Goal: Task Accomplishment & Management: Manage account settings

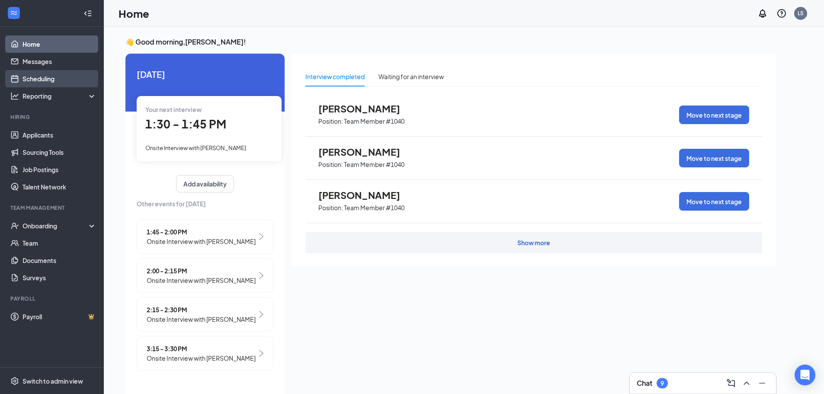
click at [50, 86] on link "Scheduling" at bounding box center [60, 78] width 74 height 17
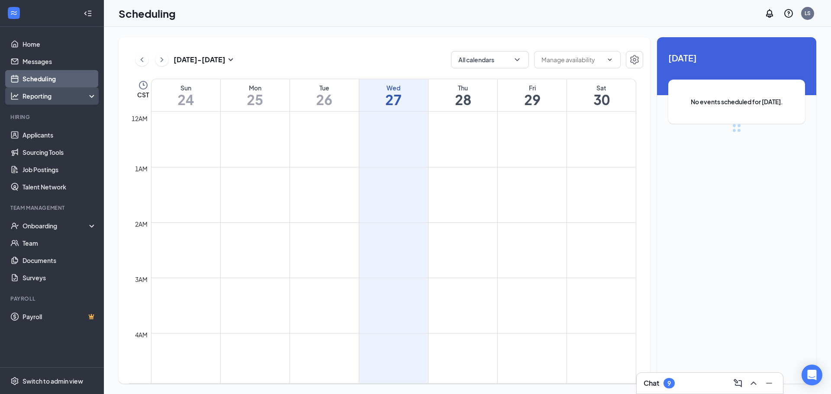
scroll to position [425, 0]
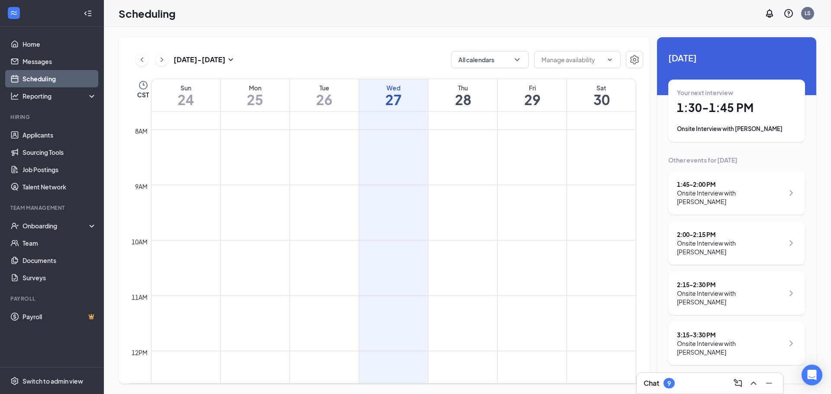
click at [449, 90] on div "Thu" at bounding box center [462, 88] width 69 height 9
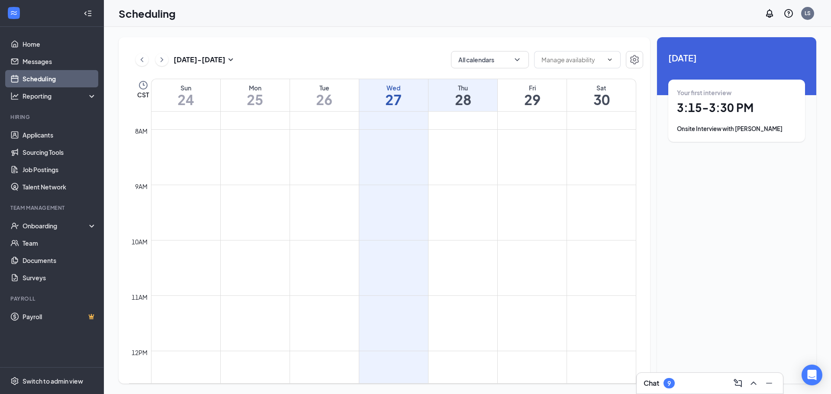
click at [480, 142] on td at bounding box center [393, 136] width 485 height 14
click at [525, 138] on td at bounding box center [393, 136] width 485 height 14
click at [518, 101] on h1 "29" at bounding box center [532, 99] width 69 height 15
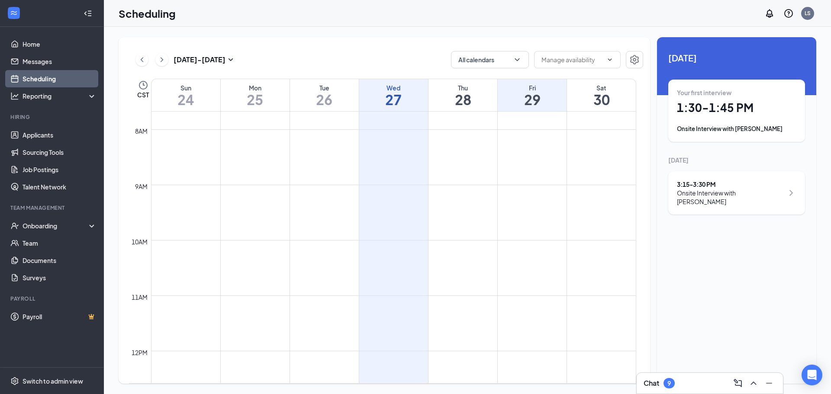
click at [413, 100] on h1 "27" at bounding box center [393, 99] width 69 height 15
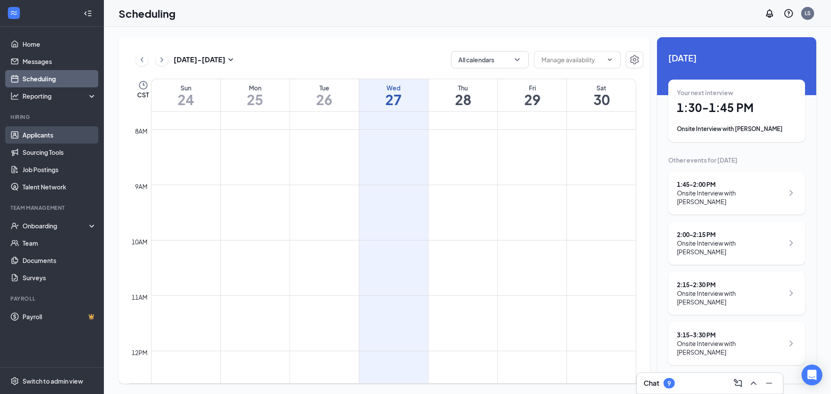
click at [68, 137] on link "Applicants" at bounding box center [60, 134] width 74 height 17
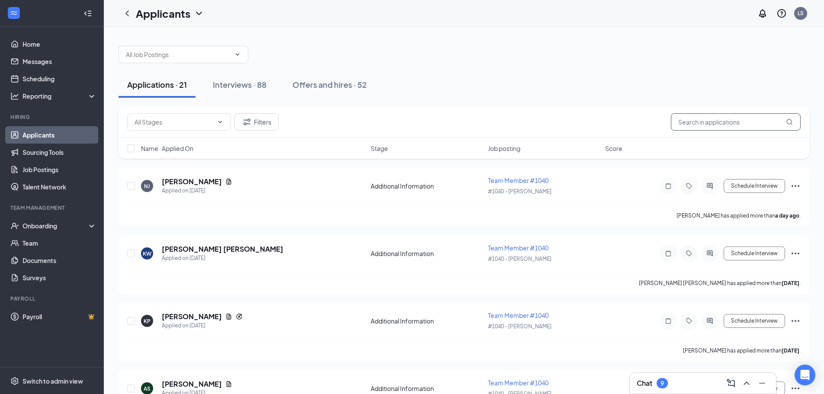
click at [689, 116] on input "text" at bounding box center [736, 121] width 130 height 17
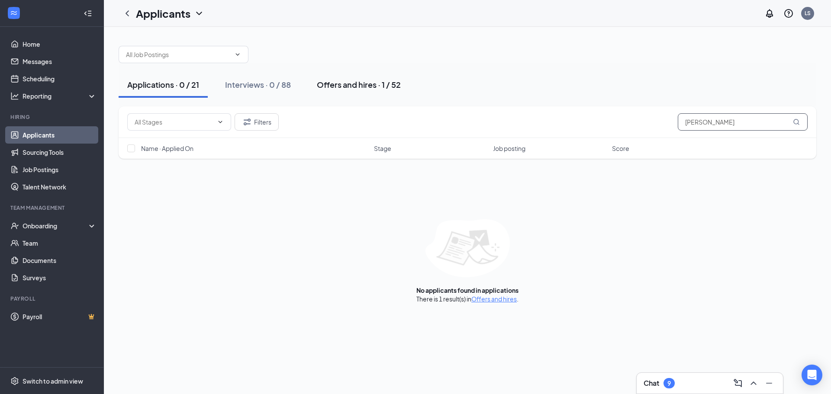
type input "[PERSON_NAME]"
click at [384, 92] on button "Offers and hires · 1 / 52" at bounding box center [358, 85] width 101 height 26
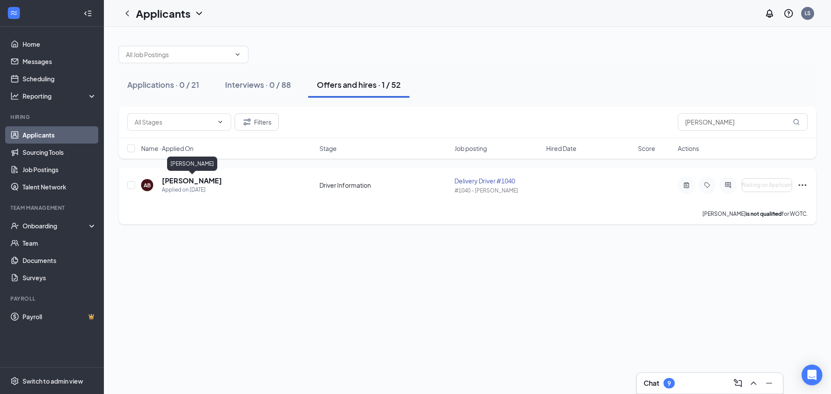
click at [195, 181] on h5 "[PERSON_NAME]" at bounding box center [192, 181] width 60 height 10
